Goal: Check status: Check status

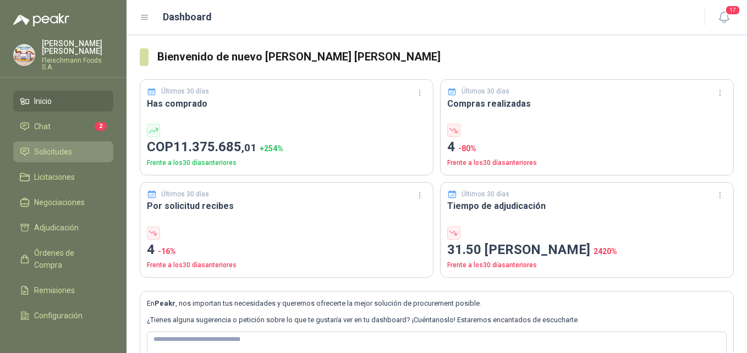
click at [79, 150] on li "Solicitudes" at bounding box center [63, 152] width 87 height 12
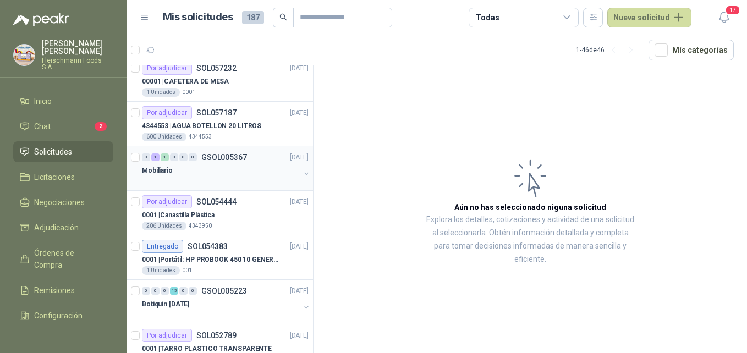
scroll to position [110, 0]
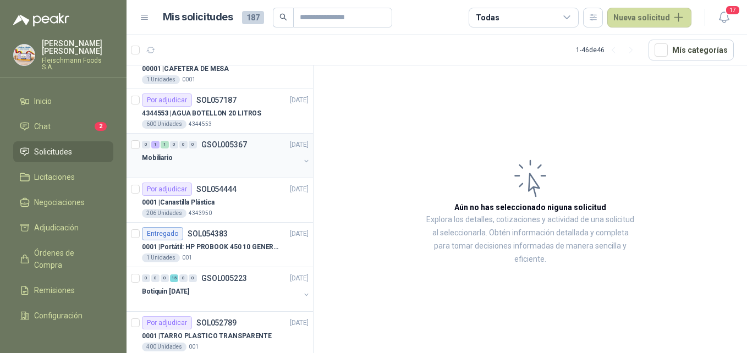
click at [159, 160] on p "Mobiliario" at bounding box center [157, 158] width 31 height 10
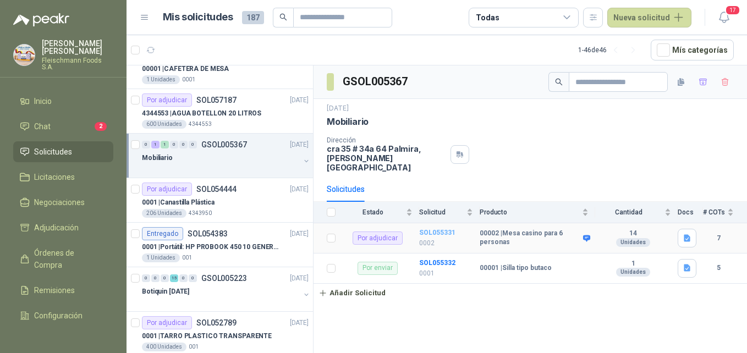
click at [445, 229] on b "SOL055331" at bounding box center [437, 233] width 36 height 8
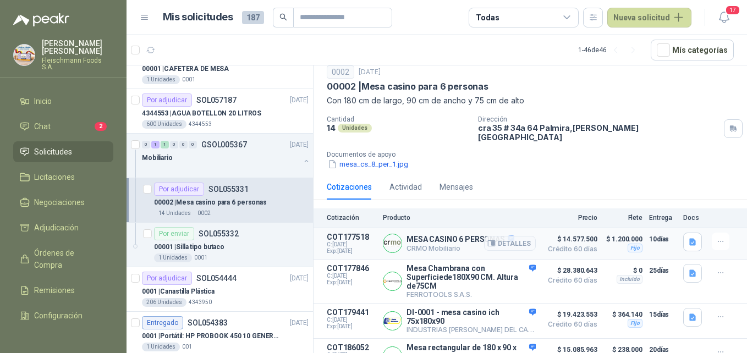
scroll to position [55, 0]
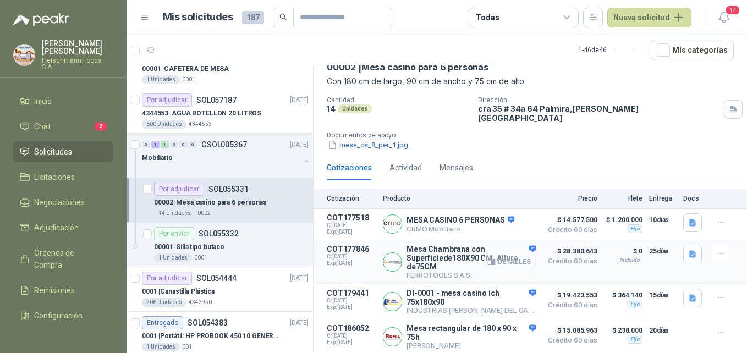
click at [501, 256] on button "Detalles" at bounding box center [510, 262] width 52 height 15
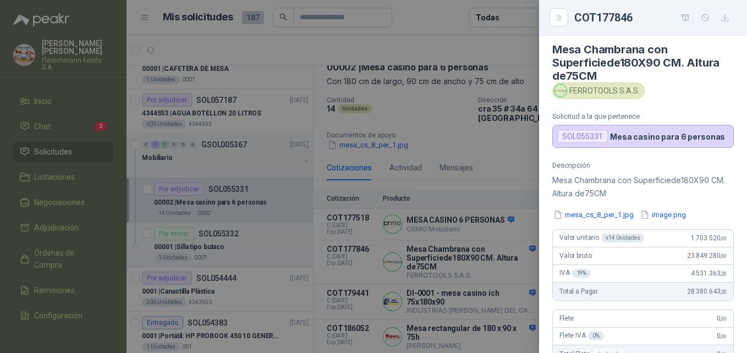
scroll to position [0, 0]
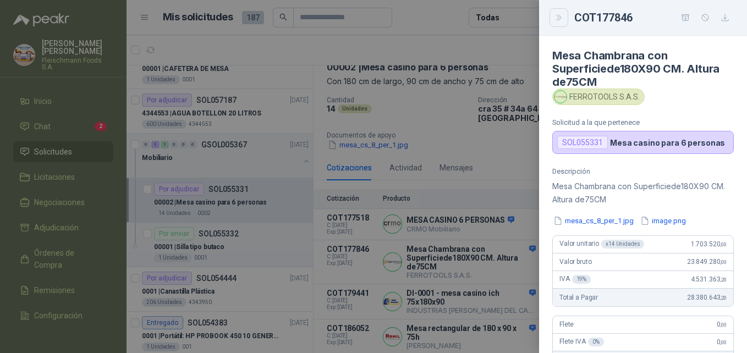
click at [563, 25] on button "Close" at bounding box center [558, 17] width 19 height 19
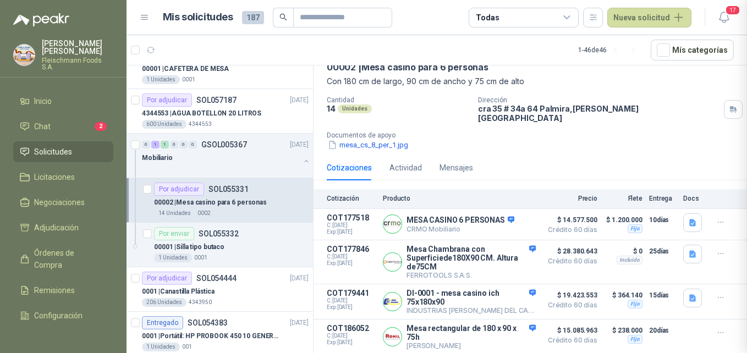
scroll to position [247, 0]
